Goal: Task Accomplishment & Management: Use online tool/utility

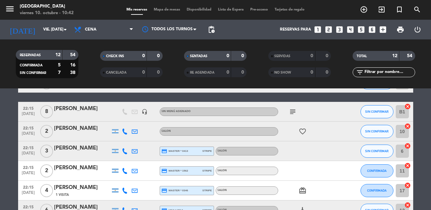
scroll to position [152, 0]
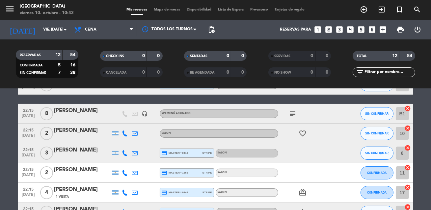
click at [292, 112] on icon "subject" at bounding box center [293, 114] width 8 height 8
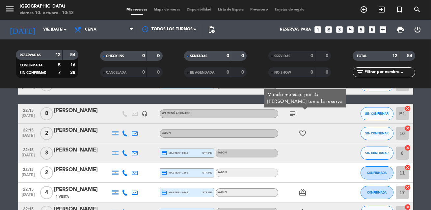
click at [424, 141] on bookings-row "20:00 [DATE] [PERSON_NAME] headset_mic Sin menú asignado SIN CONFIRMAR 3 cancel…" at bounding box center [215, 95] width 431 height 256
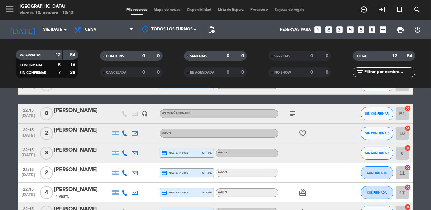
click at [419, 166] on bookings-row "20:00 [DATE] [PERSON_NAME] headset_mic Sin menú asignado SIN CONFIRMAR 3 cancel…" at bounding box center [215, 95] width 431 height 256
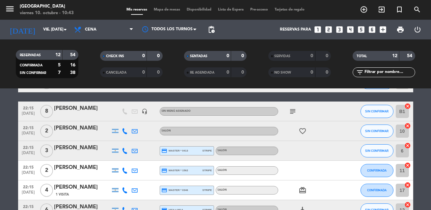
scroll to position [157, 0]
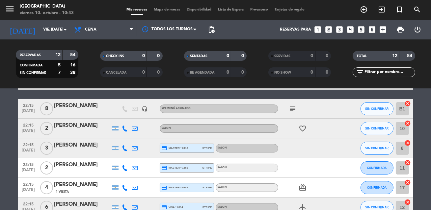
click at [407, 145] on icon "cancel" at bounding box center [408, 143] width 7 height 7
click at [408, 164] on icon "cancel" at bounding box center [408, 163] width 7 height 7
click at [403, 150] on icon "border_all" at bounding box center [404, 149] width 8 height 8
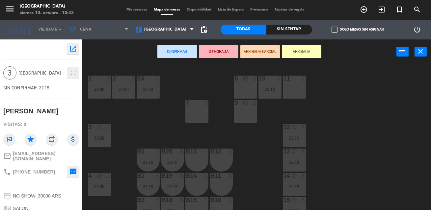
click at [144, 10] on span "Mis reservas" at bounding box center [136, 10] width 27 height 4
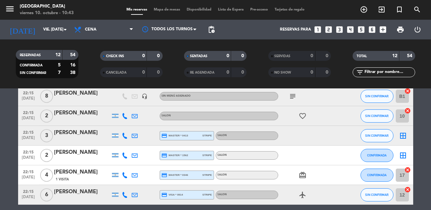
scroll to position [169, 0]
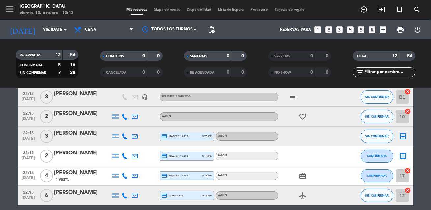
click at [408, 112] on icon "cancel" at bounding box center [408, 111] width 7 height 7
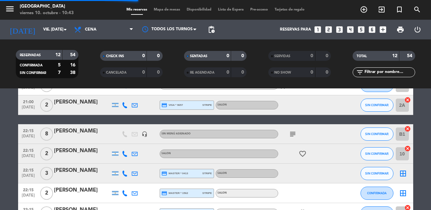
scroll to position [131, 0]
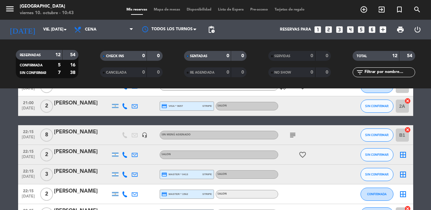
click at [402, 155] on icon "border_all" at bounding box center [404, 155] width 8 height 8
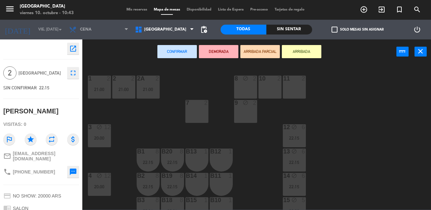
click at [294, 87] on div "11 2" at bounding box center [294, 87] width 23 height 23
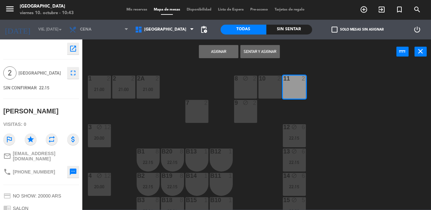
click at [222, 46] on button "Asignar" at bounding box center [219, 51] width 40 height 13
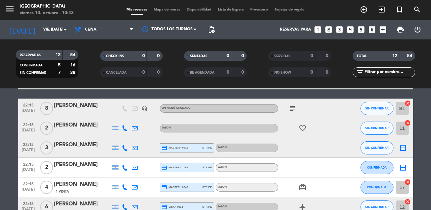
scroll to position [159, 0]
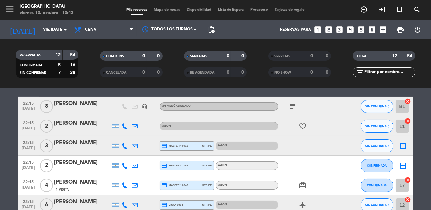
click at [405, 146] on icon "border_all" at bounding box center [404, 146] width 8 height 8
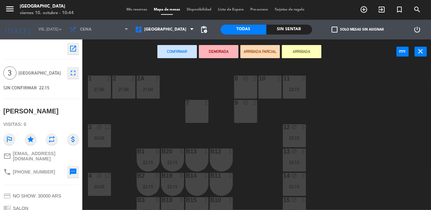
click at [264, 89] on div "10 2" at bounding box center [270, 87] width 23 height 23
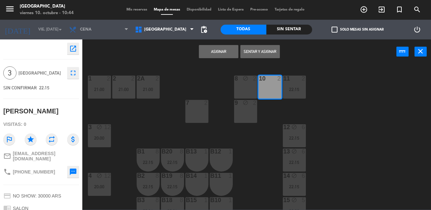
click at [263, 82] on div "10 2" at bounding box center [270, 79] width 23 height 7
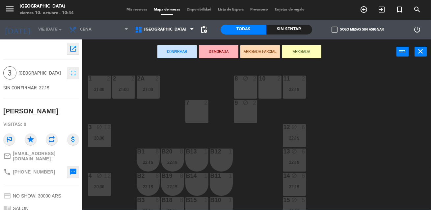
click at [196, 113] on div "7 2" at bounding box center [196, 111] width 23 height 23
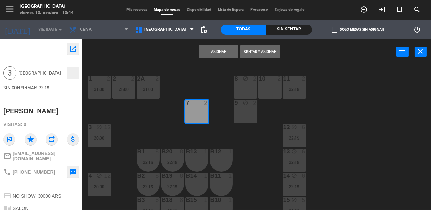
click at [220, 53] on button "Asignar" at bounding box center [219, 51] width 40 height 13
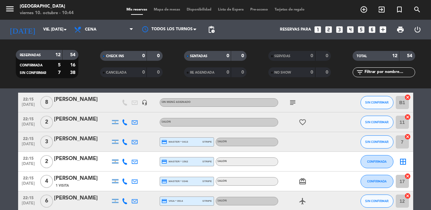
scroll to position [167, 0]
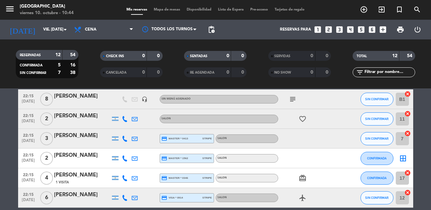
click at [404, 160] on icon "border_all" at bounding box center [404, 159] width 8 height 8
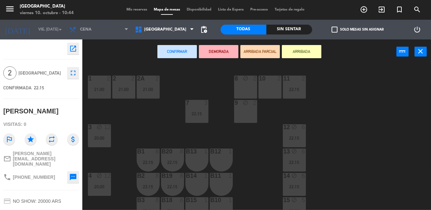
click at [144, 137] on div "1 2 21:00 2 2 21:00 8 block 2 10 2 11 2 22:15 2A 2 21:00 7 3 22:15 9 block 2 3 …" at bounding box center [259, 137] width 345 height 146
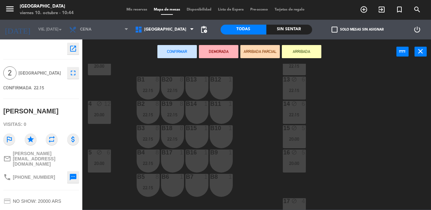
scroll to position [108, 0]
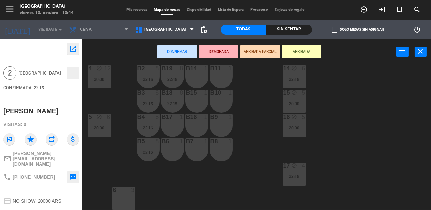
click at [123, 201] on div "6 3" at bounding box center [123, 198] width 23 height 23
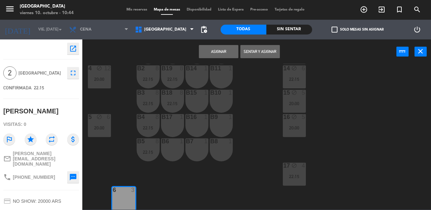
click at [218, 54] on button "Asignar" at bounding box center [219, 51] width 40 height 13
